Goal: Task Accomplishment & Management: Use online tool/utility

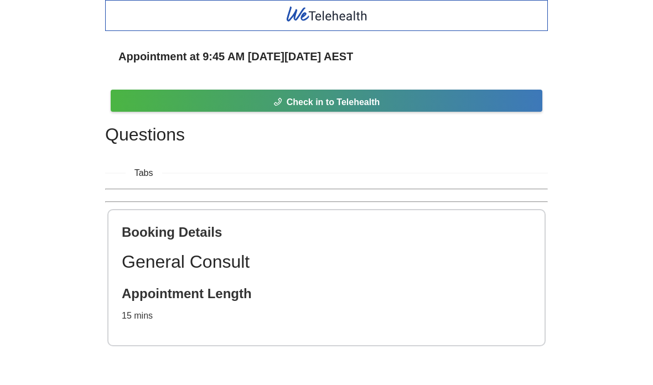
click at [474, 98] on button "Check in to Telehealth" at bounding box center [327, 101] width 432 height 22
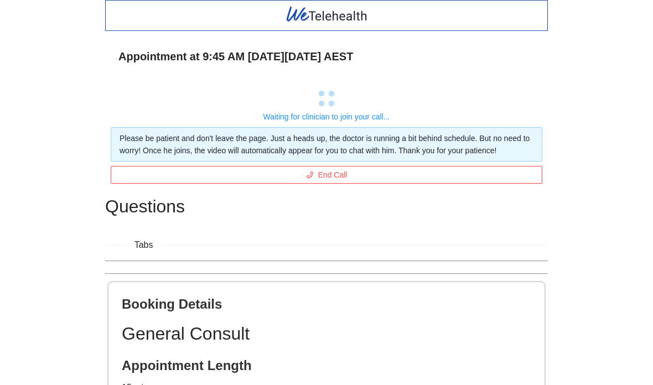
click at [576, 97] on div "Appointment at 9:45 AM [DATE][DATE] AEST Waiting for clinician to join your cal…" at bounding box center [326, 229] width 653 height 458
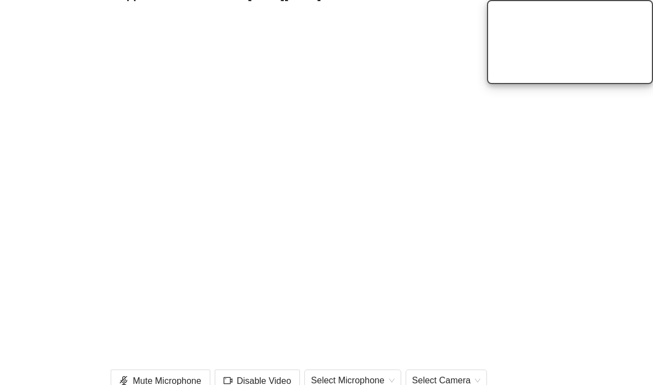
scroll to position [68, 0]
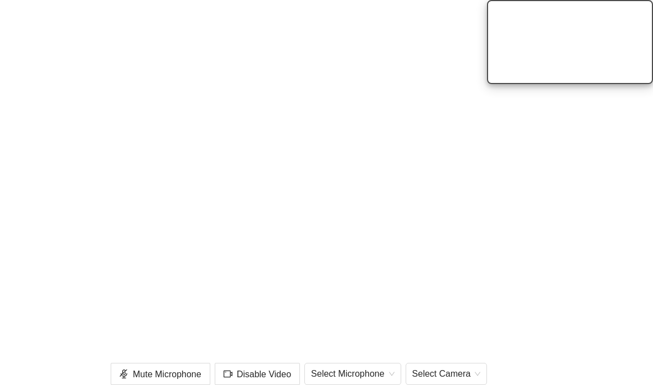
click at [608, 84] on video at bounding box center [570, 42] width 166 height 84
click at [601, 84] on video at bounding box center [570, 42] width 166 height 84
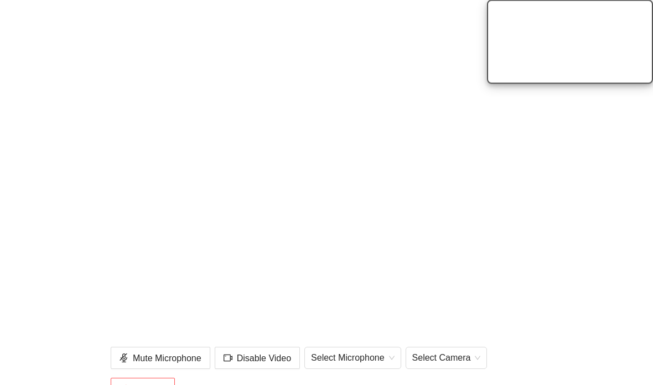
scroll to position [84, 0]
click at [632, 288] on div "Appointment at 9:45 AM [DATE][DATE] AEST Mute Microphone Disable Video Select M…" at bounding box center [326, 340] width 653 height 848
click at [611, 51] on video at bounding box center [570, 42] width 166 height 84
click at [636, 28] on video at bounding box center [570, 42] width 166 height 84
click at [587, 276] on div "Appointment at 9:45 AM [DATE][DATE] AEST Mute Microphone Disable Video Select M…" at bounding box center [326, 340] width 653 height 848
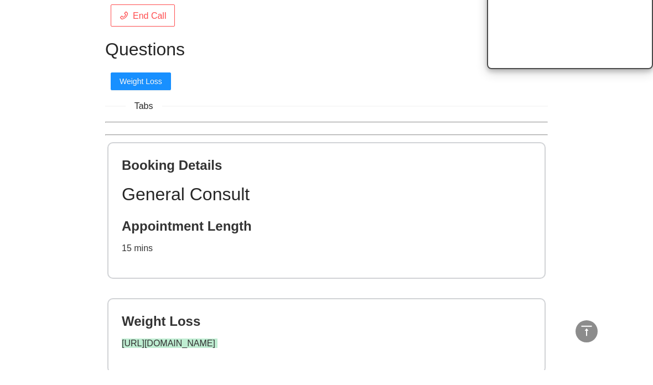
scroll to position [487, 0]
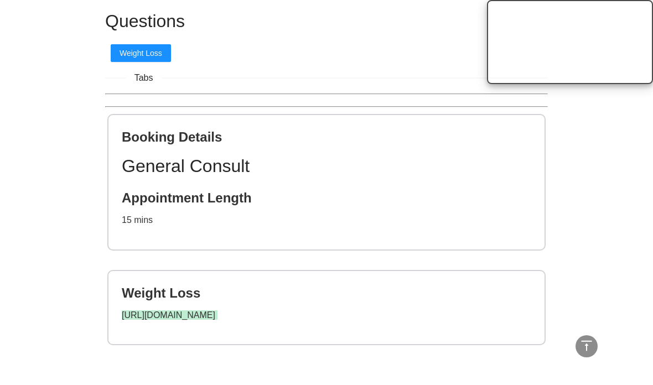
click at [193, 318] on link "[URL][DOMAIN_NAME]" at bounding box center [169, 314] width 94 height 9
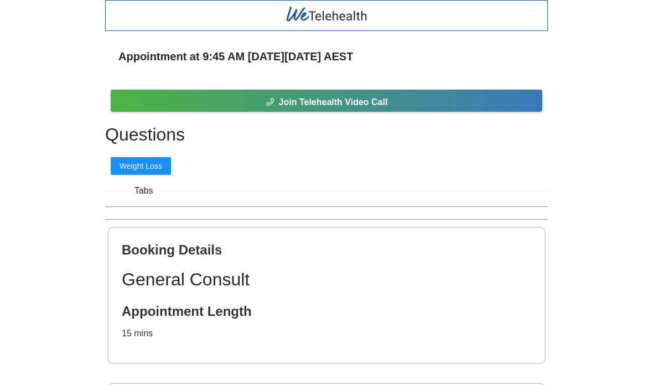
click at [438, 104] on button "Join Telehealth Video Call" at bounding box center [327, 101] width 432 height 22
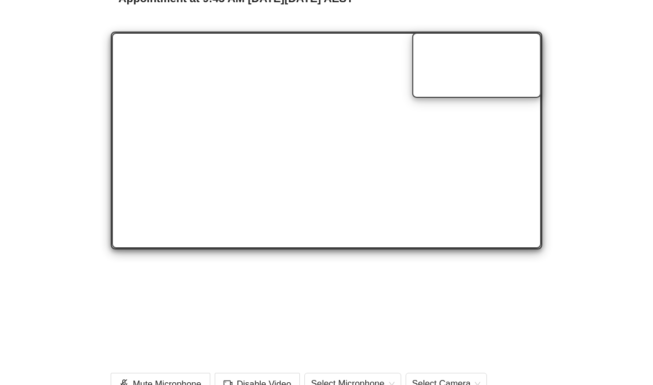
scroll to position [59, 0]
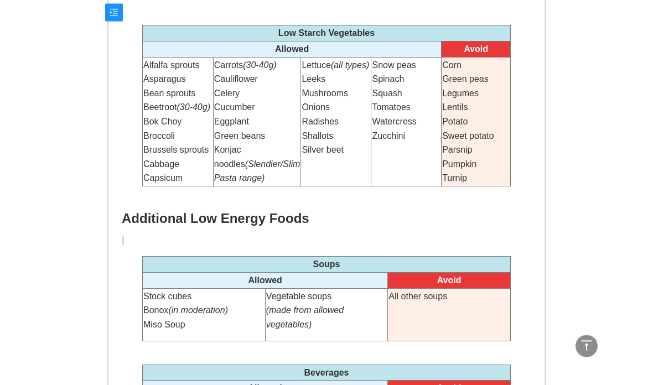
scroll to position [463, 0]
